Goal: Task Accomplishment & Management: Manage account settings

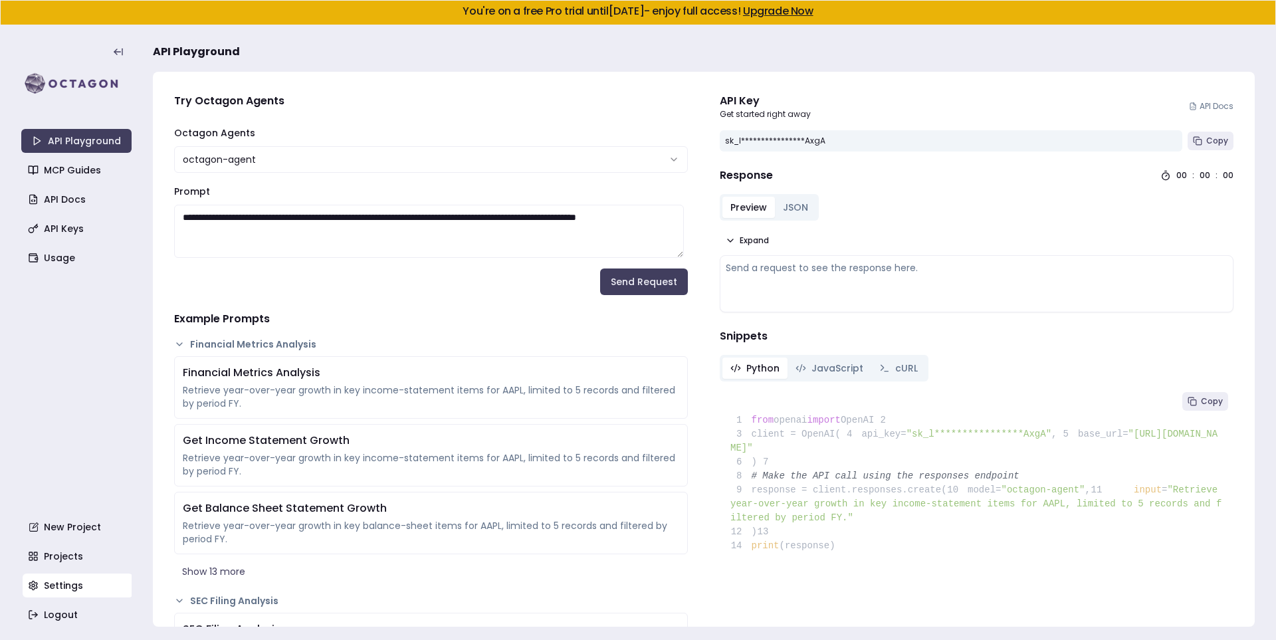
click at [80, 582] on link "Settings" at bounding box center [78, 586] width 110 height 24
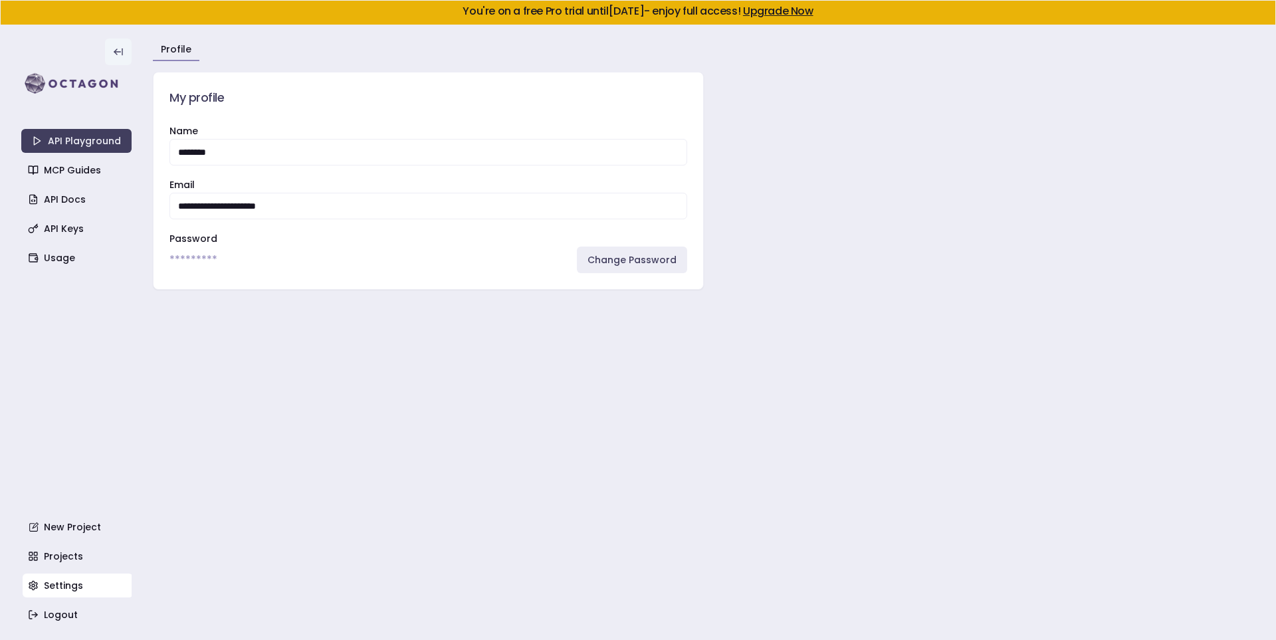
click at [119, 55] on icon at bounding box center [118, 52] width 11 height 11
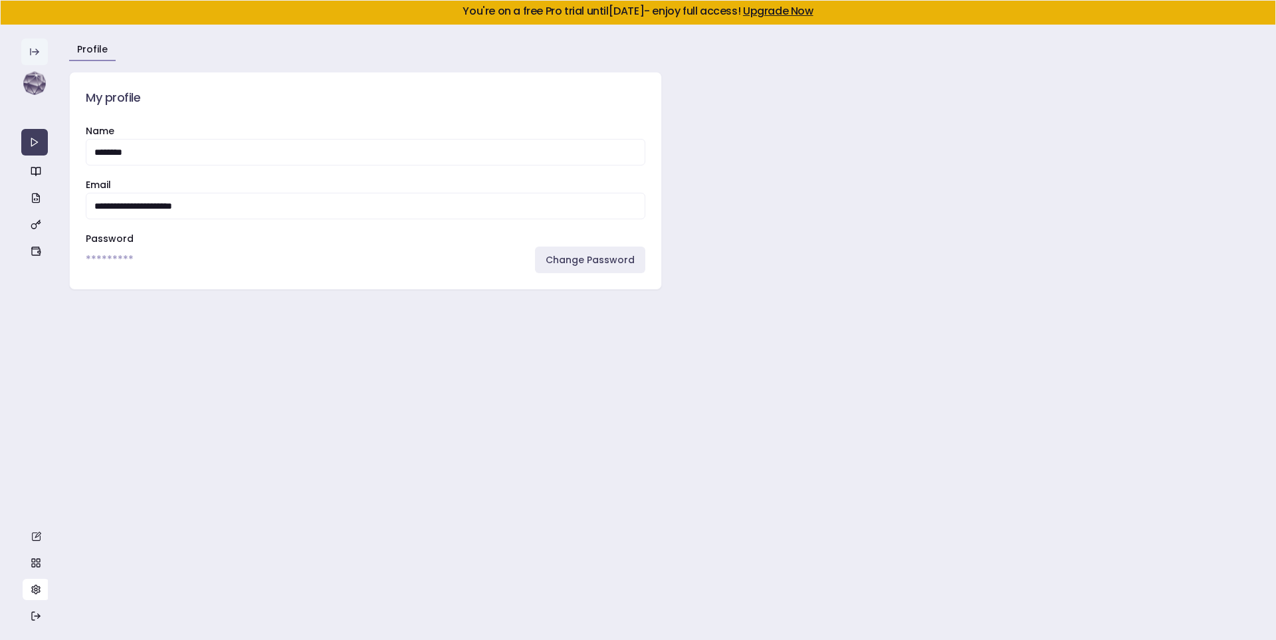
click at [35, 54] on icon at bounding box center [34, 52] width 11 height 11
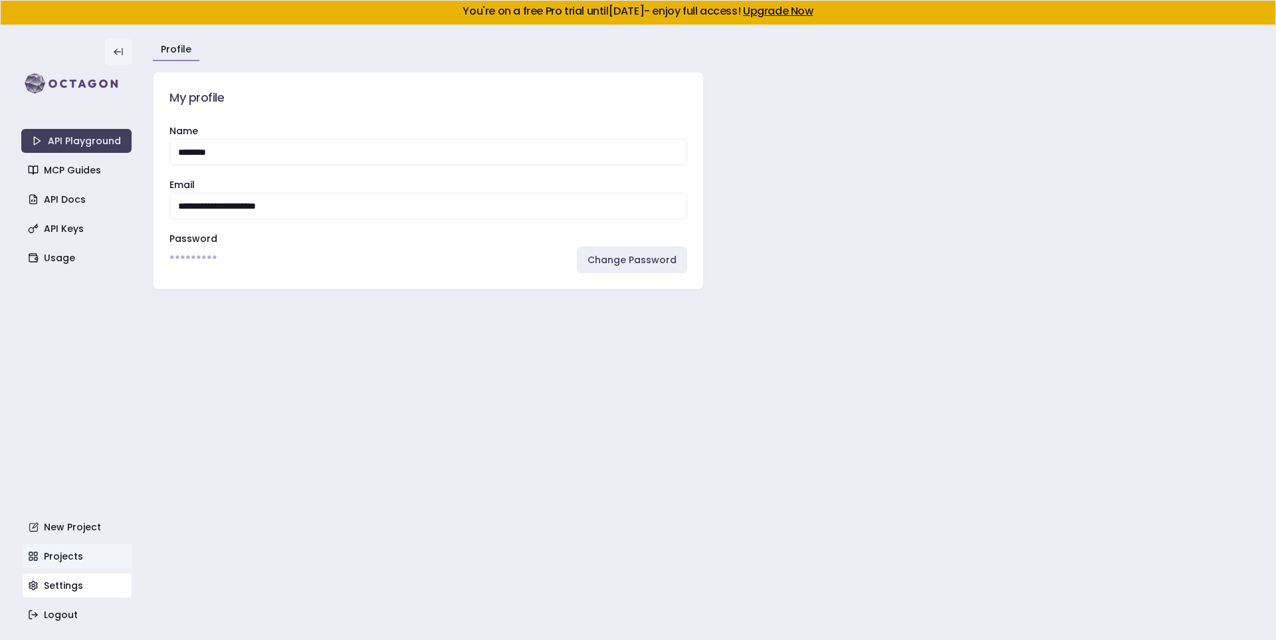
click at [814, 9] on link "Upgrade Now" at bounding box center [778, 10] width 70 height 15
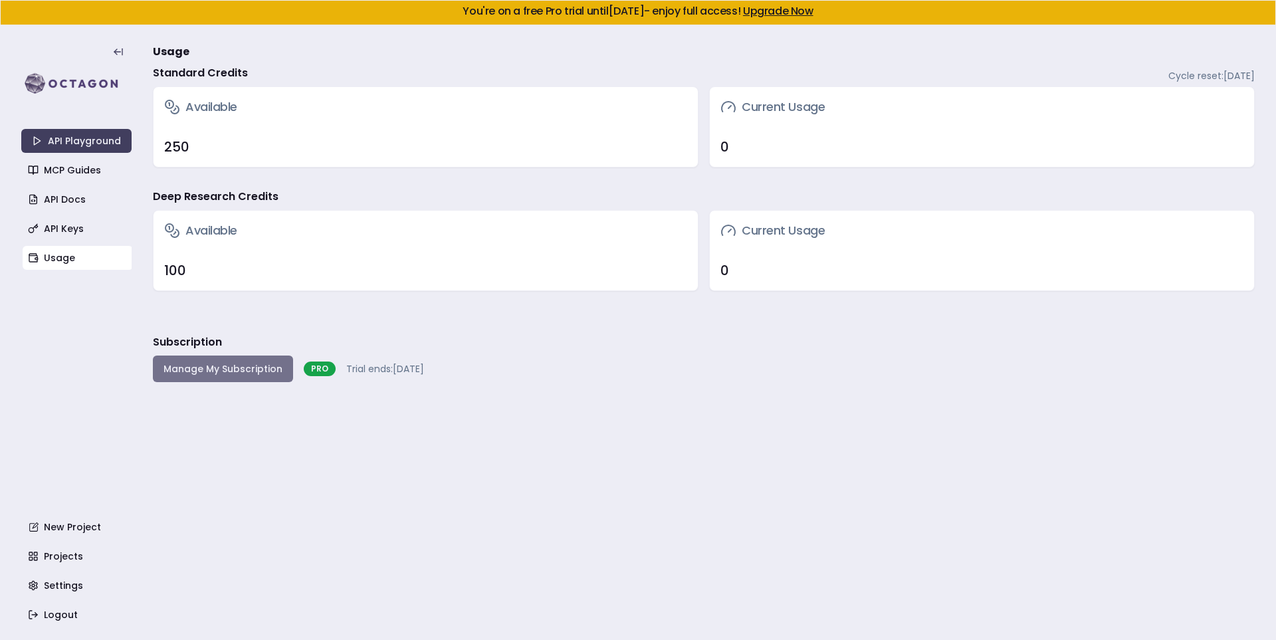
click at [241, 369] on button "Manage My Subscription" at bounding box center [223, 369] width 140 height 27
click at [82, 231] on link "API Keys" at bounding box center [78, 229] width 110 height 24
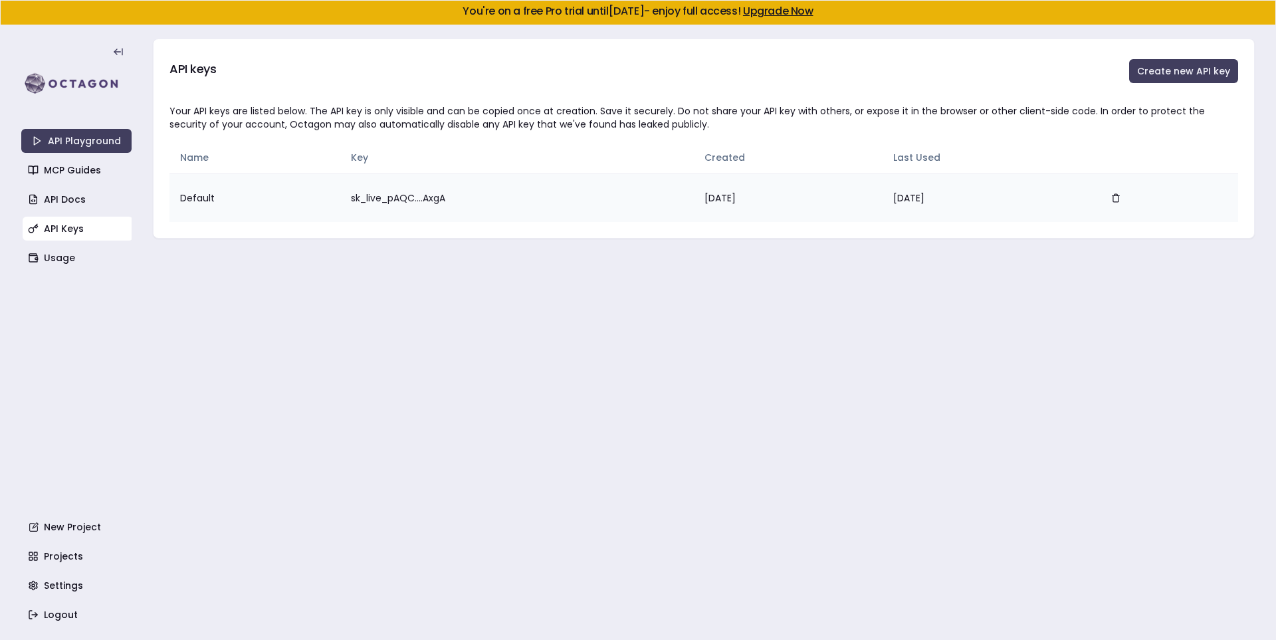
click at [844, 203] on td "[DATE]" at bounding box center [788, 198] width 189 height 49
click at [804, 202] on td "[DATE]" at bounding box center [788, 198] width 189 height 49
click at [1165, 70] on button "Create new API key" at bounding box center [1184, 71] width 109 height 24
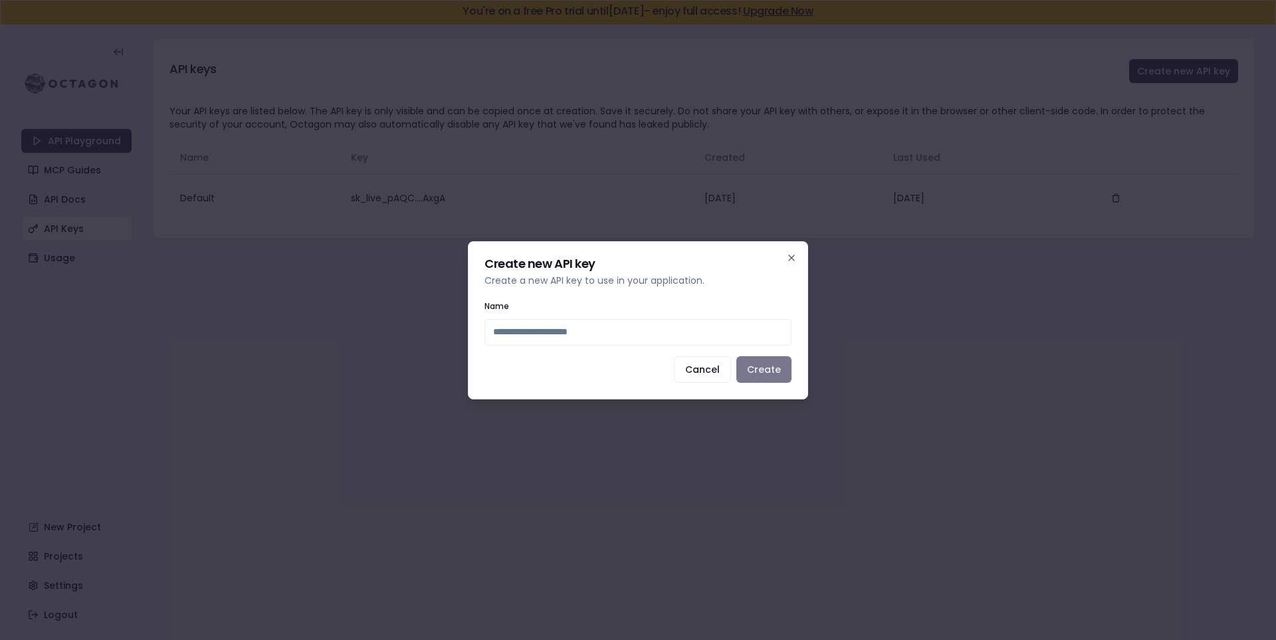
click at [761, 360] on button "Create" at bounding box center [764, 369] width 55 height 27
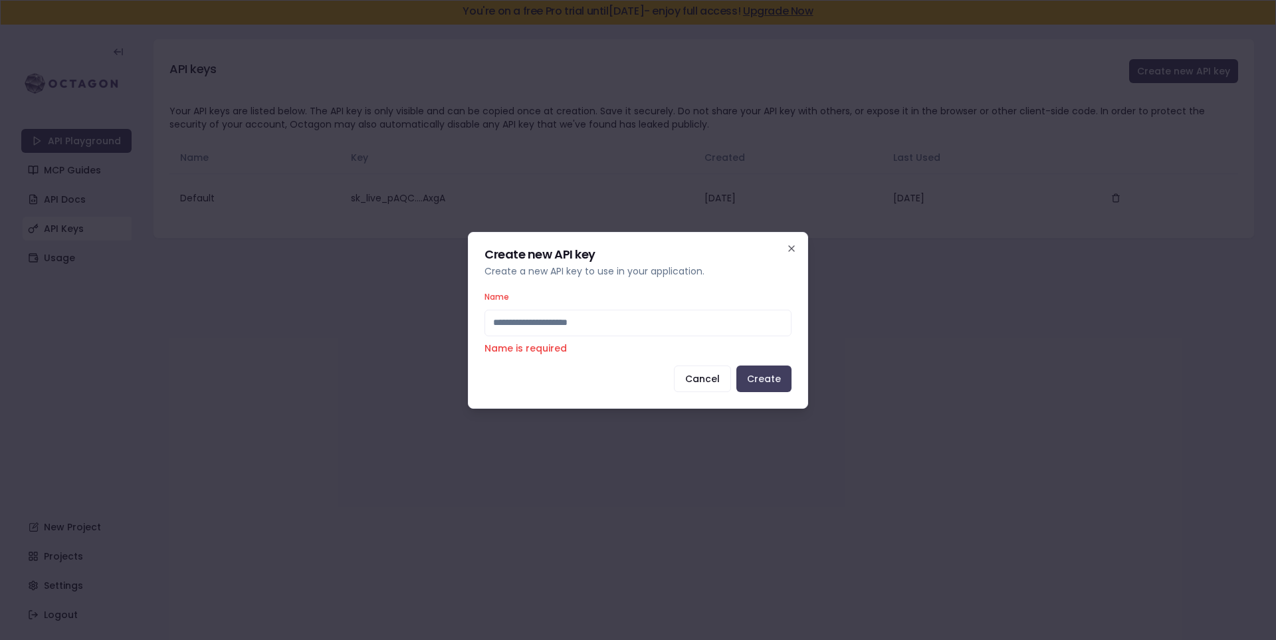
click at [560, 326] on input "Name" at bounding box center [638, 323] width 307 height 27
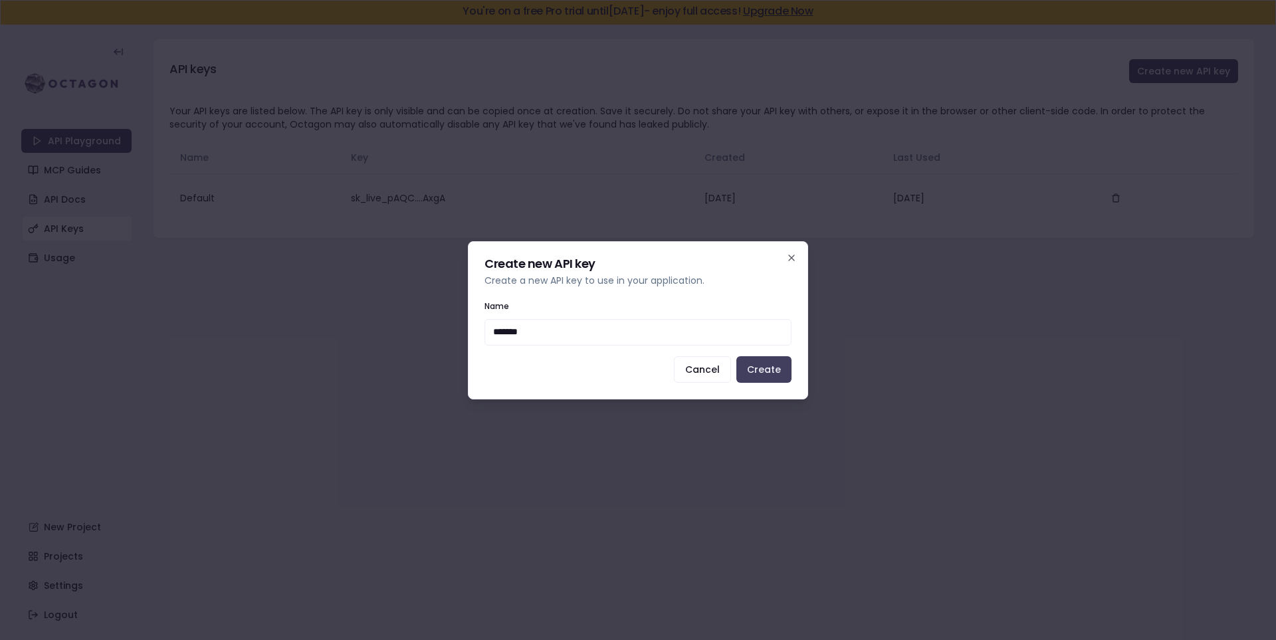
click at [560, 326] on input "*******" at bounding box center [638, 332] width 307 height 27
type input "*******"
click at [744, 374] on button "Create" at bounding box center [764, 369] width 55 height 27
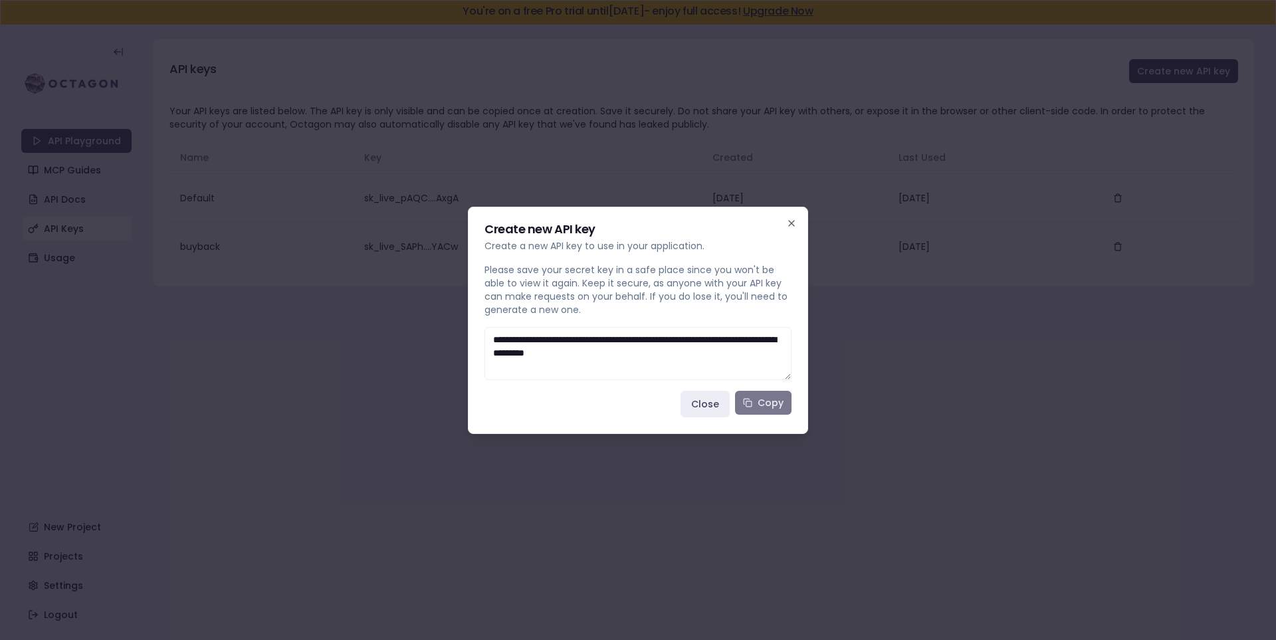
click at [776, 402] on button "Copy" at bounding box center [763, 403] width 57 height 24
click at [762, 406] on button "Copy" at bounding box center [763, 403] width 57 height 24
